Goal: Transaction & Acquisition: Book appointment/travel/reservation

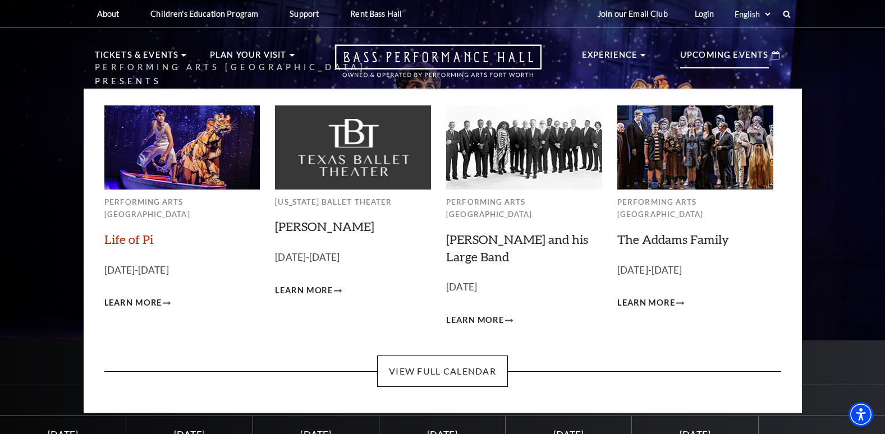
click at [126, 232] on link "Life of Pi" at bounding box center [128, 239] width 49 height 15
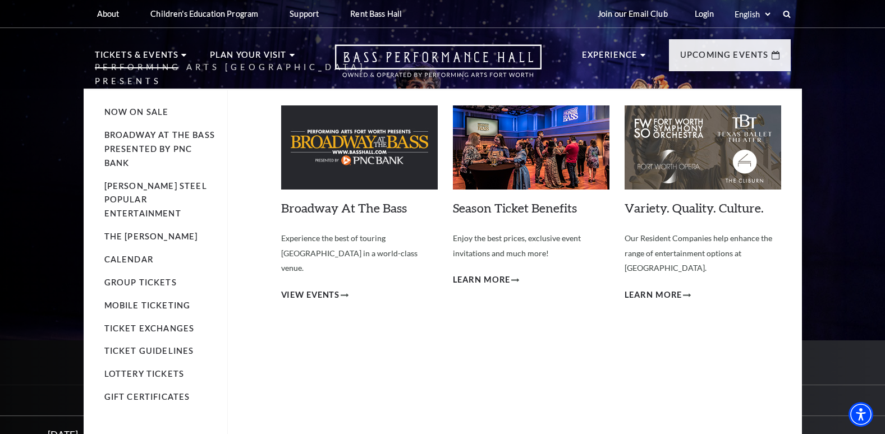
click at [181, 54] on use at bounding box center [183, 55] width 5 height 3
click at [372, 139] on img at bounding box center [359, 148] width 157 height 84
click at [375, 155] on img at bounding box center [359, 148] width 157 height 84
click at [138, 140] on link "Broadway At The Bass presented by PNC Bank" at bounding box center [159, 149] width 111 height 38
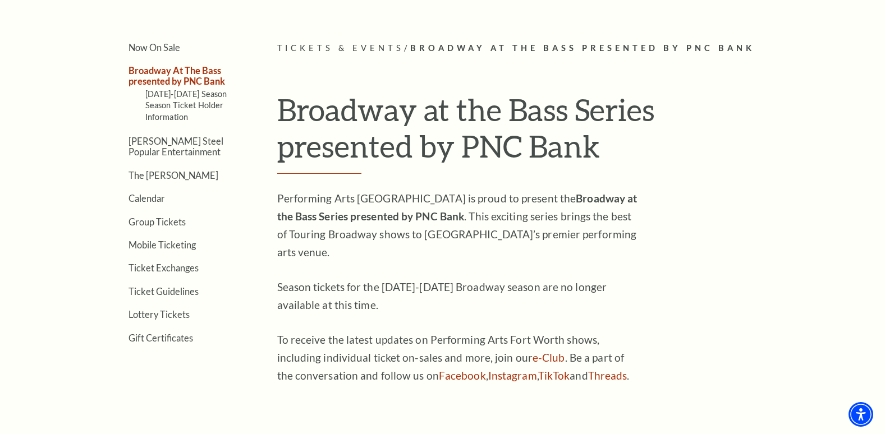
scroll to position [225, 0]
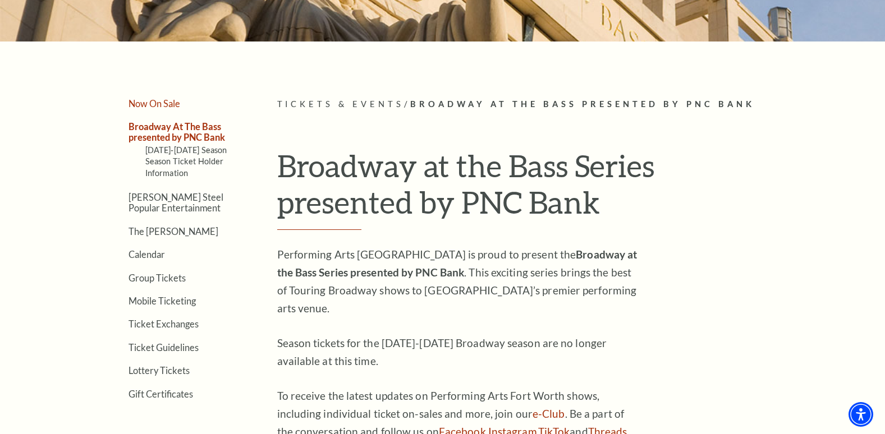
click at [169, 106] on link "Now On Sale" at bounding box center [155, 103] width 52 height 11
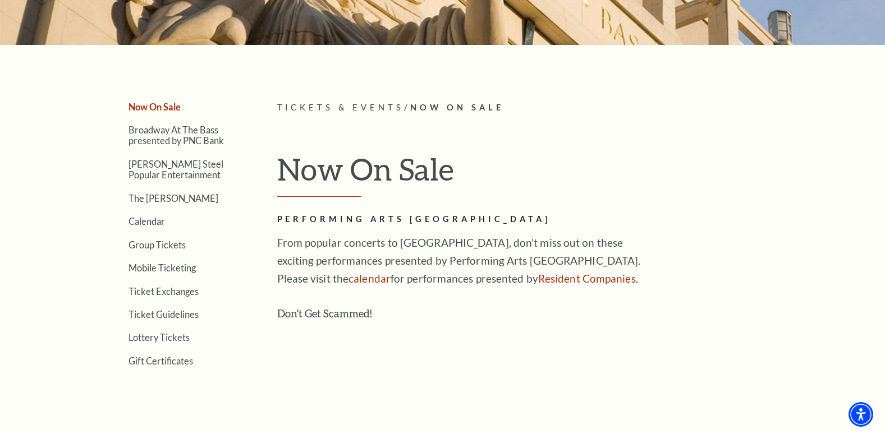
scroll to position [225, 0]
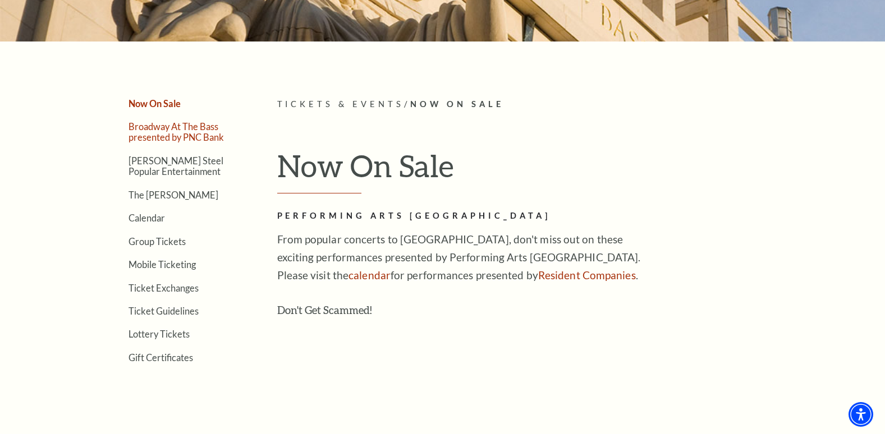
click at [175, 137] on link "Broadway At The Bass presented by PNC Bank" at bounding box center [176, 131] width 95 height 21
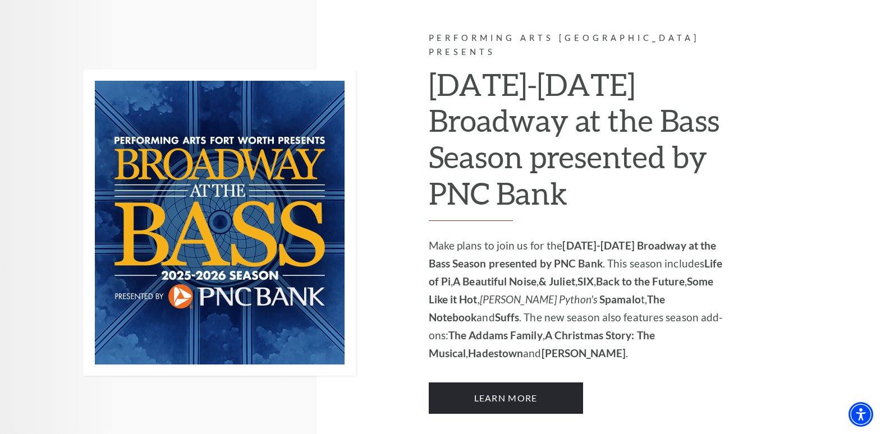
scroll to position [730, 0]
